Goal: Check status: Check status

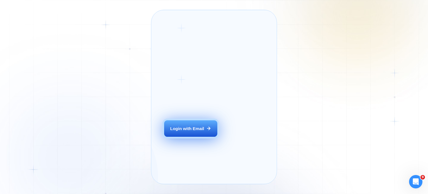
click at [196, 131] on div "Login with Email" at bounding box center [187, 128] width 34 height 6
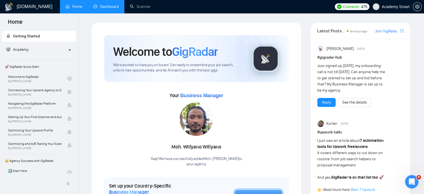
click at [119, 9] on link "Dashboard" at bounding box center [105, 6] width 25 height 5
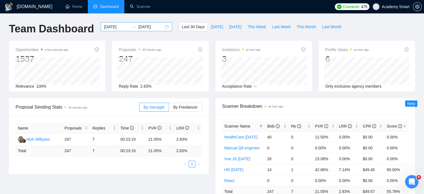
click at [127, 24] on div "2025-07-30 2025-08-29" at bounding box center [136, 26] width 71 height 9
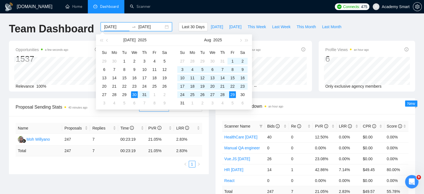
click at [110, 28] on input "2025-07-30" at bounding box center [116, 27] width 25 height 6
type input "2025-08-24"
click at [181, 93] on div "24" at bounding box center [182, 94] width 7 height 7
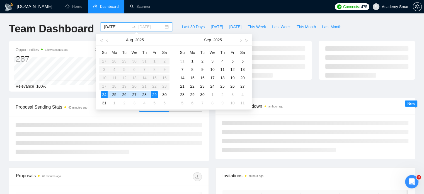
type input "2025-08-29"
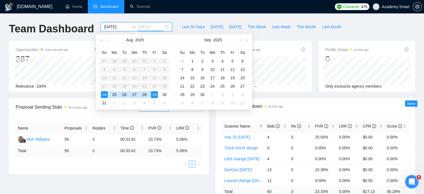
click at [156, 94] on div "29" at bounding box center [154, 94] width 7 height 7
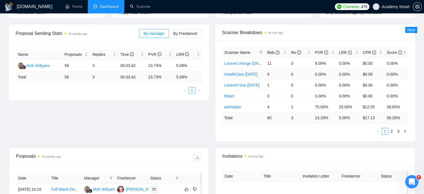
scroll to position [84, 0]
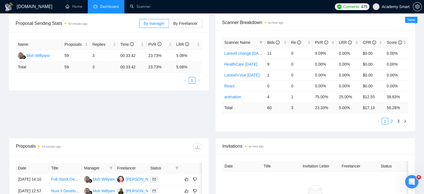
click at [393, 120] on link "2" at bounding box center [392, 121] width 6 height 6
click at [399, 119] on link "3" at bounding box center [398, 121] width 6 height 6
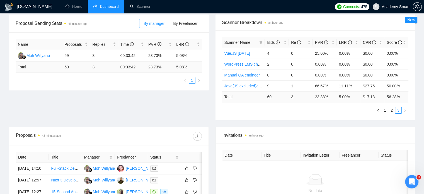
click at [386, 110] on link "1" at bounding box center [385, 110] width 6 height 6
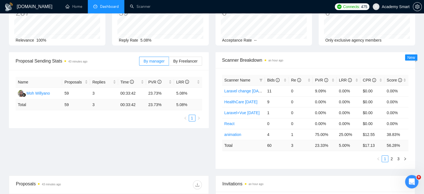
scroll to position [56, 0]
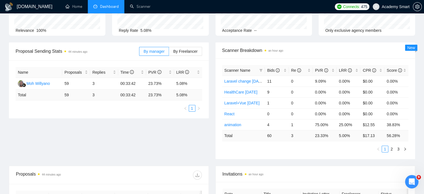
click at [53, 153] on div "Proposal Sending Stats 44 minutes ago By manager By Freelancer Name Proposals R…" at bounding box center [212, 103] width 413 height 123
click at [393, 149] on link "2" at bounding box center [392, 149] width 6 height 6
click at [398, 149] on link "3" at bounding box center [398, 149] width 6 height 6
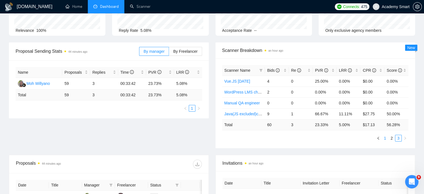
click at [385, 137] on link "1" at bounding box center [385, 138] width 6 height 6
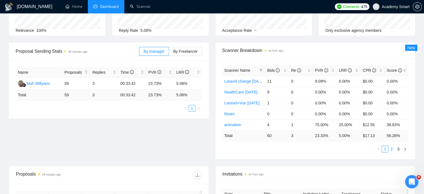
click at [392, 148] on link "2" at bounding box center [392, 149] width 6 height 6
click at [399, 149] on link "3" at bounding box center [398, 149] width 6 height 6
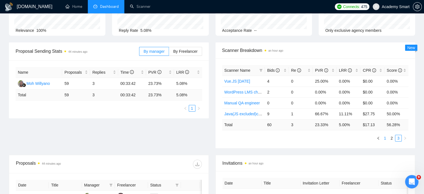
click at [385, 137] on link "1" at bounding box center [385, 138] width 6 height 6
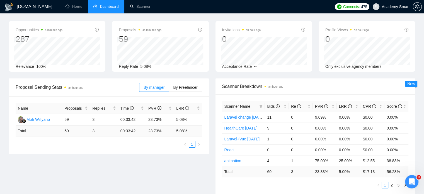
scroll to position [0, 0]
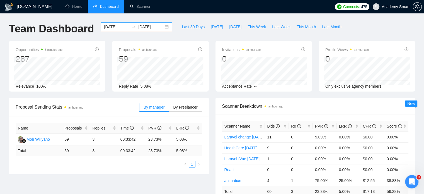
click at [108, 27] on input "2025-08-24" at bounding box center [116, 27] width 25 height 6
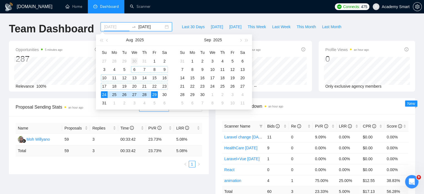
type input "2025-07-30"
drag, startPoint x: 134, startPoint y: 60, endPoint x: 189, endPoint y: 100, distance: 68.3
click at [134, 60] on div "30" at bounding box center [134, 61] width 7 height 7
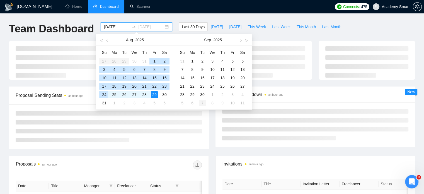
type input "2025-10-06"
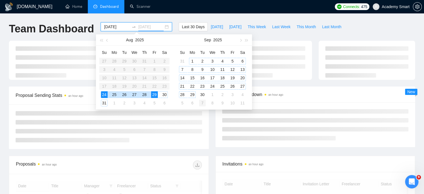
type input "2025-08-24"
type input "2025-08-29"
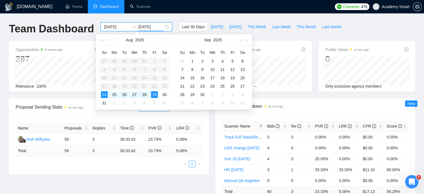
click at [114, 29] on input "2025-08-24" at bounding box center [116, 27] width 25 height 6
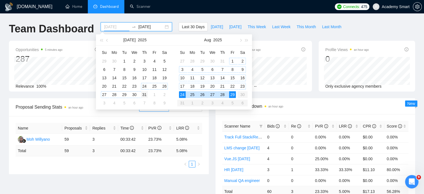
type input "2025-07-31"
click at [146, 93] on div "31" at bounding box center [144, 94] width 7 height 7
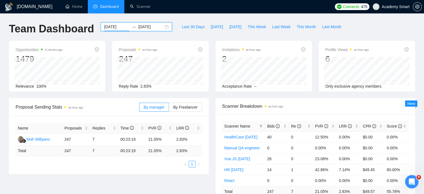
click at [149, 26] on input "2025-08-29" at bounding box center [150, 27] width 25 height 6
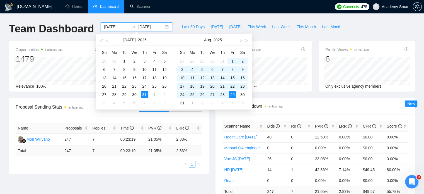
click at [149, 26] on input "2025-08-29" at bounding box center [150, 27] width 25 height 6
click at [356, 29] on div "Team Dashboard 2025-07-31 2025-08-29 Last 30 Days Today Yesterday This Week Las…" at bounding box center [212, 31] width 413 height 18
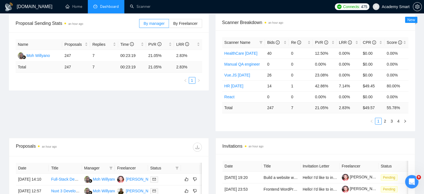
scroll to position [56, 0]
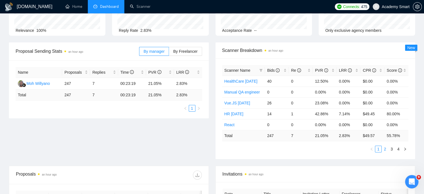
click at [384, 148] on link "2" at bounding box center [385, 149] width 6 height 6
click at [391, 148] on link "3" at bounding box center [392, 149] width 6 height 6
click at [399, 148] on link "4" at bounding box center [398, 149] width 6 height 6
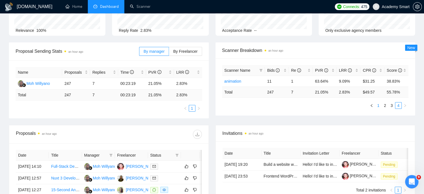
click at [377, 105] on link "1" at bounding box center [378, 105] width 6 height 6
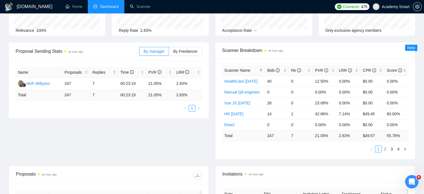
click at [385, 149] on link "2" at bounding box center [385, 149] width 6 height 6
click at [43, 142] on div "Proposal Sending Stats an hour ago By manager By Freelancer Name Proposals Repl…" at bounding box center [212, 103] width 413 height 123
